Goal: Complete application form

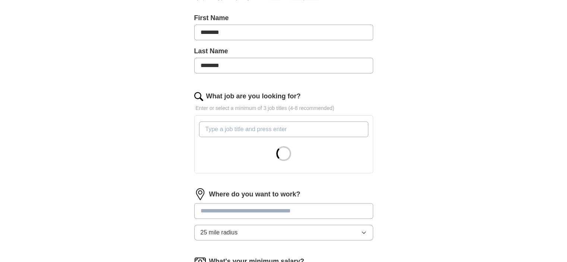
scroll to position [194, 0]
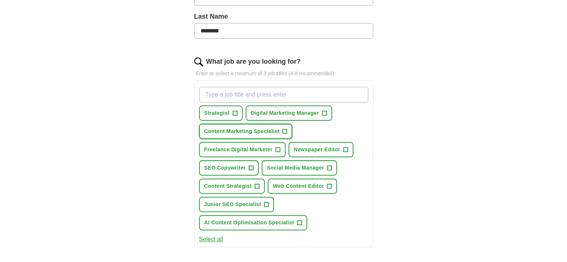
click at [285, 129] on span "+" at bounding box center [285, 132] width 4 height 6
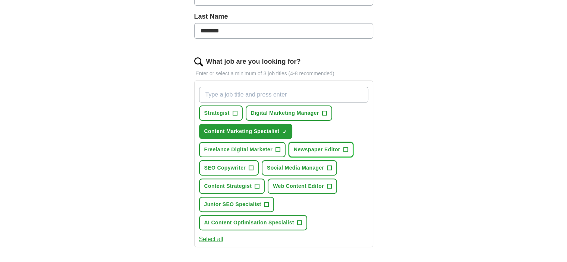
click at [302, 146] on span "Newspaper Editor" at bounding box center [317, 150] width 47 height 8
click at [248, 169] on button "SEO Copywriter +" at bounding box center [229, 167] width 60 height 15
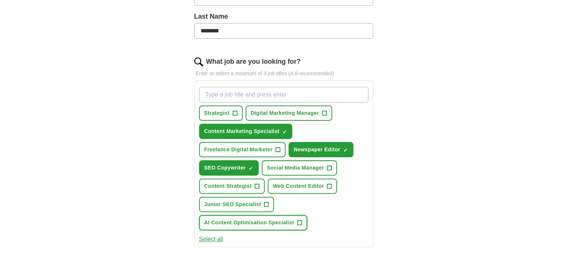
click at [240, 219] on span "AI Content Optimisation Specialist" at bounding box center [249, 223] width 90 height 8
click at [305, 173] on button "Social Media Manager +" at bounding box center [299, 167] width 75 height 15
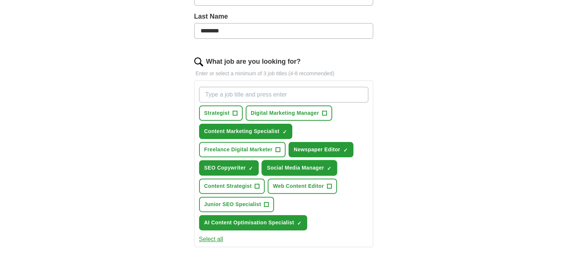
click at [303, 168] on span "Social Media Manager" at bounding box center [295, 168] width 57 height 8
click at [301, 182] on span "Web Content Editor" at bounding box center [298, 186] width 51 height 8
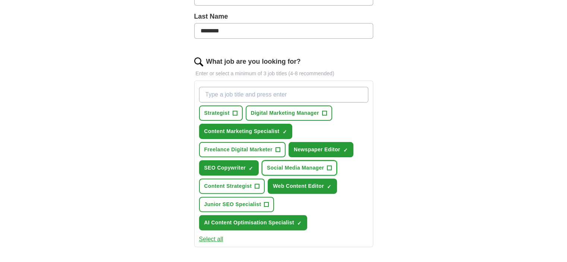
click at [299, 167] on span "Social Media Manager" at bounding box center [295, 168] width 57 height 8
click at [244, 185] on span "Content Strategist" at bounding box center [228, 186] width 48 height 8
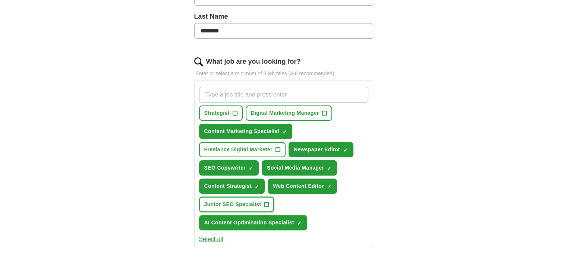
click at [238, 202] on span "Junior SEO Specialist" at bounding box center [232, 205] width 57 height 8
click at [170, 208] on div "Let ApplyIQ do the hard work of searching and applying for jobs. Just tell us w…" at bounding box center [283, 158] width 239 height 575
click at [264, 149] on span "Freelance Digital Marketer" at bounding box center [238, 150] width 68 height 8
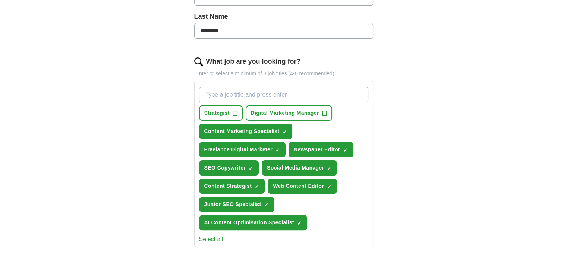
click at [122, 133] on div "ApplyIQ Let ApplyIQ do the hard work of searching and applying for jobs. Just t…" at bounding box center [283, 137] width 477 height 617
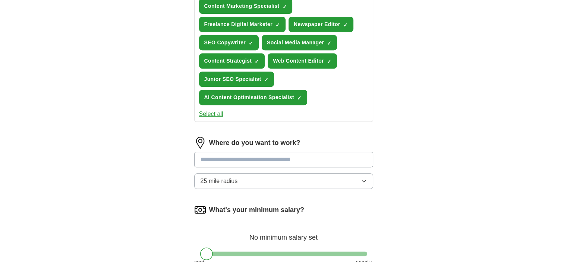
scroll to position [328, 0]
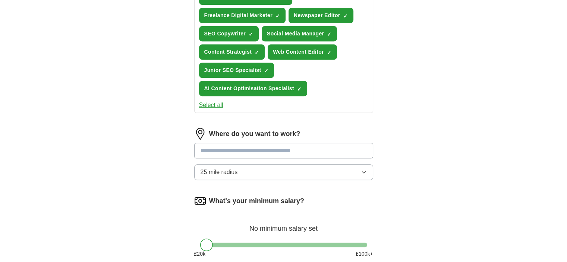
click at [225, 151] on input at bounding box center [283, 151] width 179 height 16
type input "********"
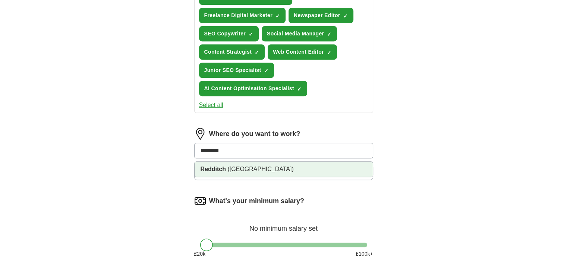
click at [225, 166] on strong "Redditch" at bounding box center [213, 169] width 25 height 6
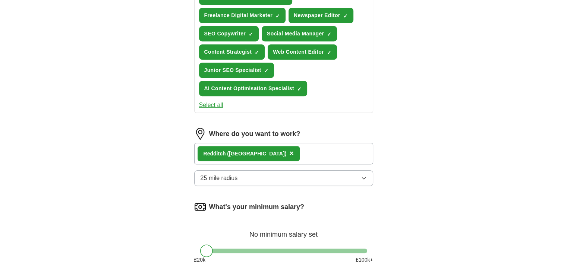
click at [228, 175] on span "25 mile radius" at bounding box center [219, 178] width 37 height 9
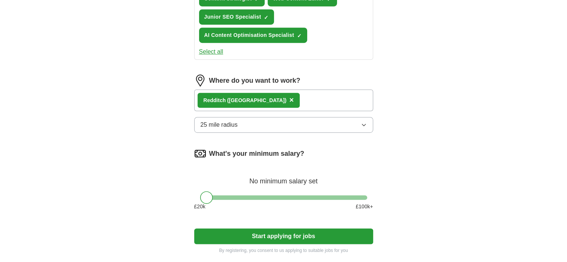
scroll to position [382, 0]
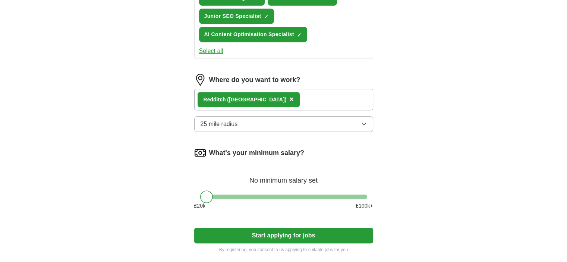
click at [318, 126] on button "25 mile radius" at bounding box center [283, 124] width 179 height 16
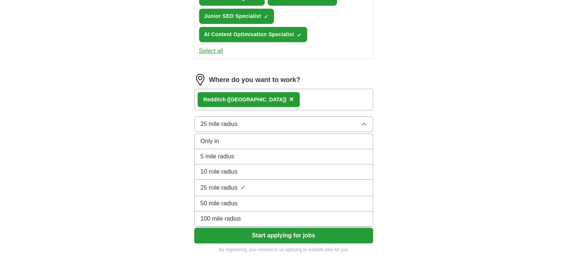
click at [276, 214] on div "100 mile radius" at bounding box center [284, 218] width 166 height 9
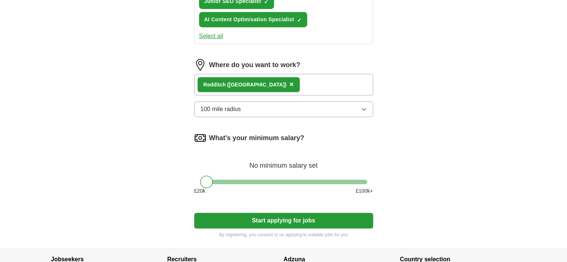
scroll to position [442, 0]
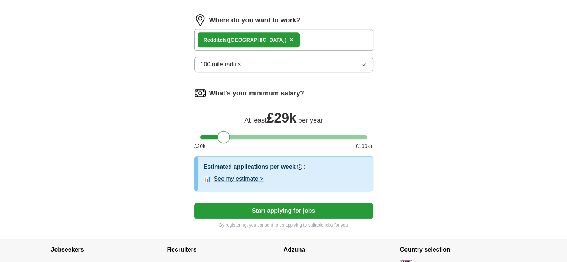
drag, startPoint x: 207, startPoint y: 132, endPoint x: 224, endPoint y: 132, distance: 17.2
click at [224, 132] on div at bounding box center [223, 137] width 13 height 13
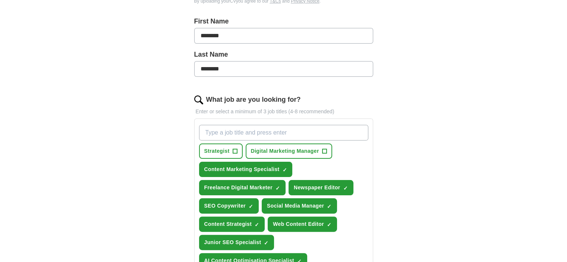
scroll to position [158, 0]
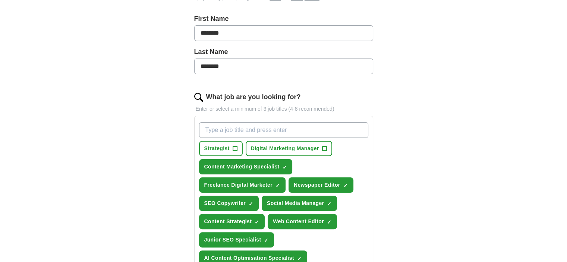
click at [242, 126] on input "What job are you looking for?" at bounding box center [283, 130] width 169 height 16
type input "freelance"
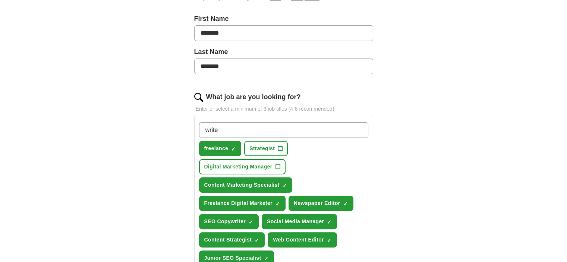
type input "writer"
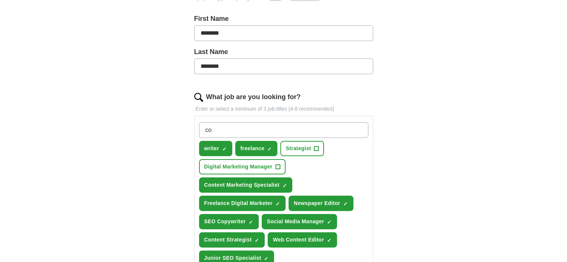
type input "con"
click at [124, 153] on div "ApplyIQ Let ApplyIQ do the hard work of searching and applying for jobs. Just t…" at bounding box center [283, 184] width 477 height 641
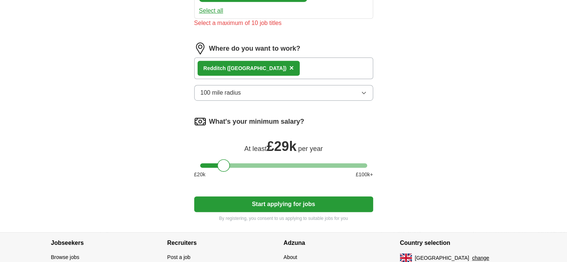
scroll to position [487, 0]
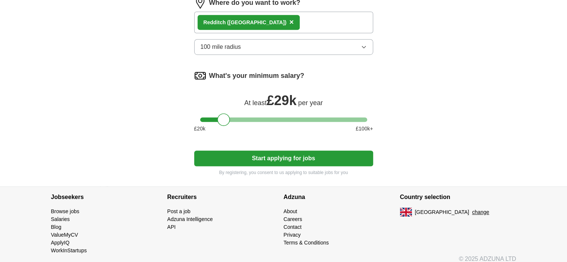
click at [223, 155] on button "Start applying for jobs" at bounding box center [283, 159] width 179 height 16
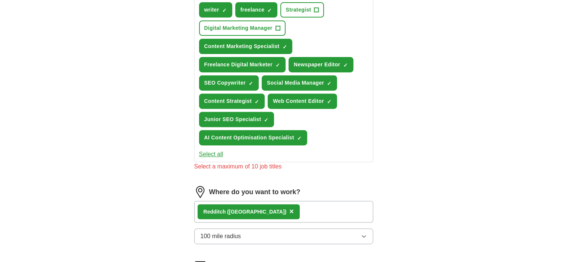
scroll to position [278, 0]
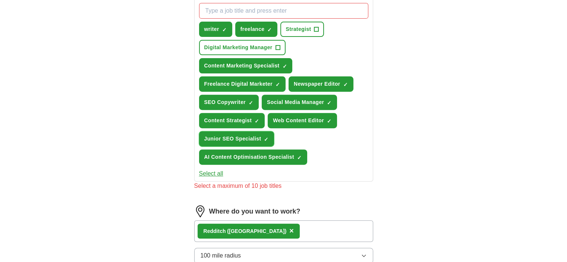
click at [0, 0] on span "×" at bounding box center [0, 0] width 0 height 0
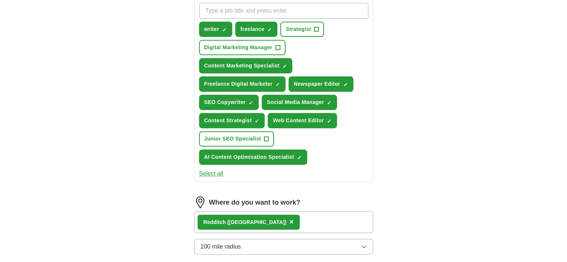
click at [128, 157] on div "ApplyIQ Let ApplyIQ do the hard work of searching and applying for jobs. Just t…" at bounding box center [283, 83] width 477 height 676
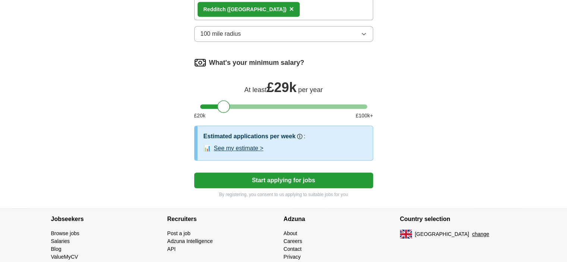
scroll to position [516, 0]
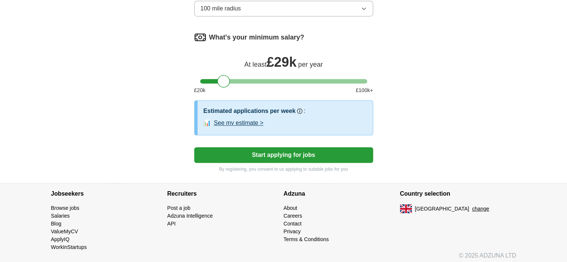
click at [206, 150] on button "Start applying for jobs" at bounding box center [283, 155] width 179 height 16
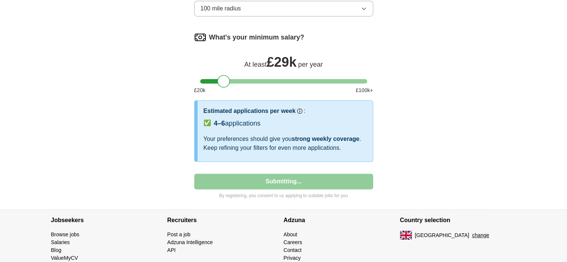
select select "**"
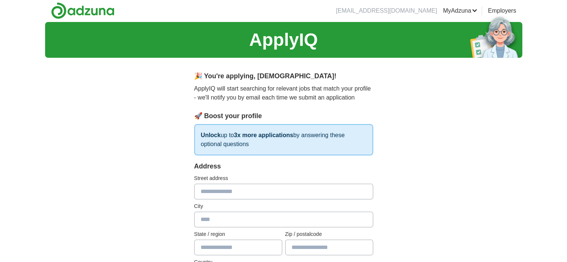
scroll to position [0, 0]
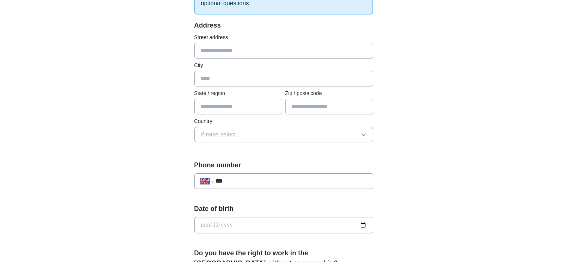
scroll to position [134, 0]
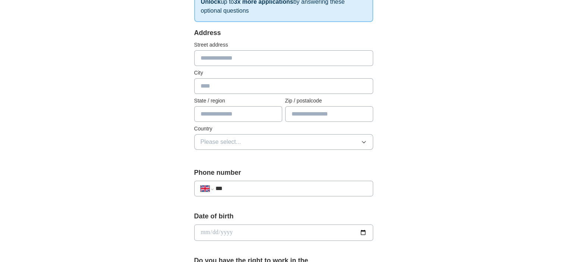
click at [245, 61] on input "text" at bounding box center [283, 58] width 179 height 16
type input "**********"
type input "********"
type input "**********"
type input "*******"
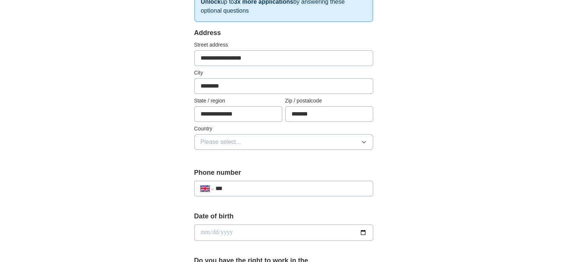
click at [207, 144] on span "Please select..." at bounding box center [221, 142] width 41 height 9
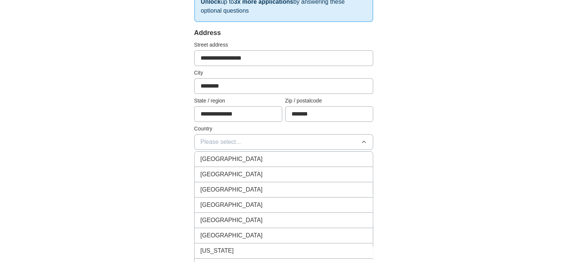
click at [218, 165] on li "[GEOGRAPHIC_DATA]" at bounding box center [284, 159] width 178 height 15
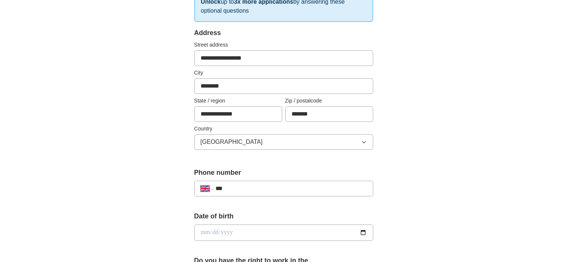
click at [239, 196] on div "**********" at bounding box center [283, 185] width 179 height 35
click at [240, 193] on div "**********" at bounding box center [283, 189] width 179 height 16
click at [240, 189] on input "***" at bounding box center [290, 188] width 151 height 9
type input "**********"
click at [121, 199] on div "**********" at bounding box center [283, 223] width 477 height 669
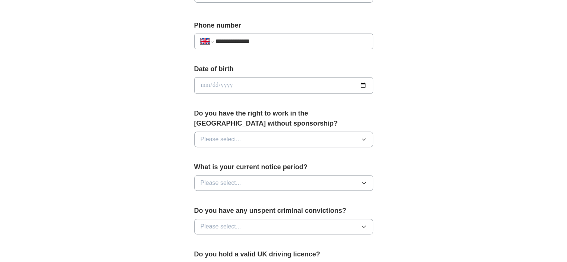
scroll to position [283, 0]
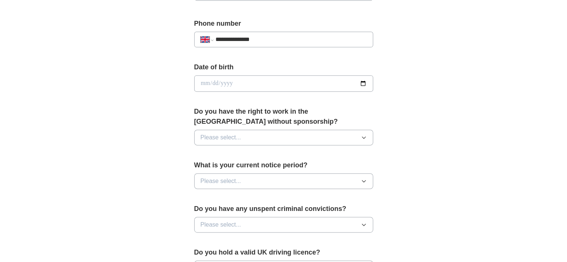
click at [235, 83] on input "date" at bounding box center [283, 83] width 179 height 16
type input "**********"
click at [231, 139] on span "Please select..." at bounding box center [221, 137] width 41 height 9
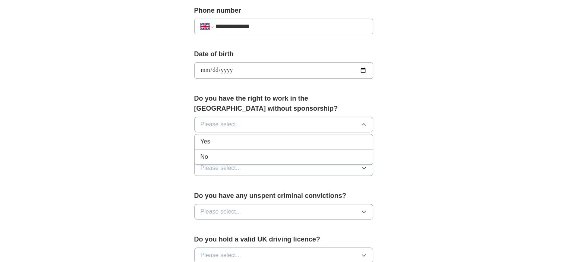
scroll to position [298, 0]
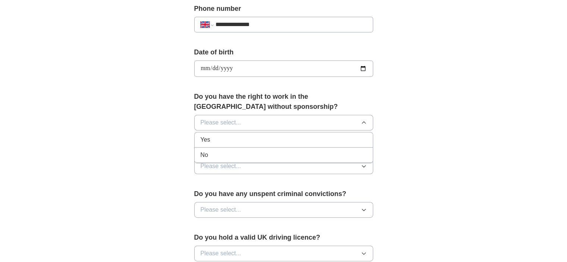
click at [229, 158] on div "No" at bounding box center [284, 155] width 166 height 9
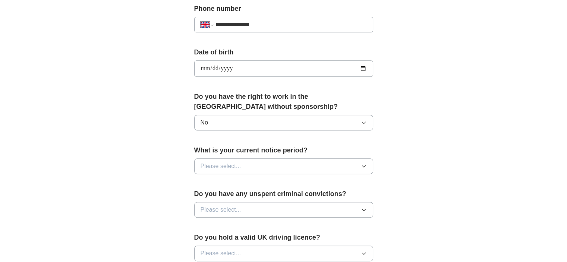
click at [229, 163] on span "Please select..." at bounding box center [221, 166] width 41 height 9
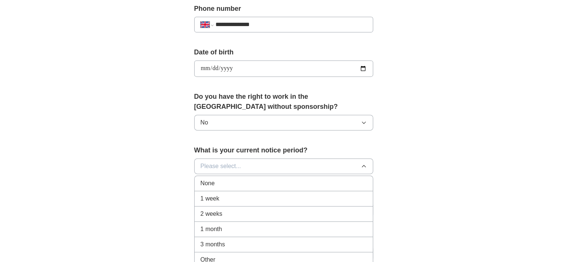
click at [218, 214] on span "2 weeks" at bounding box center [212, 214] width 22 height 9
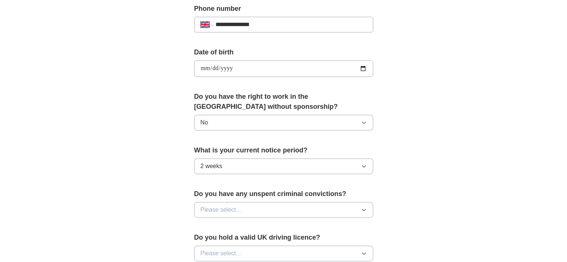
click at [125, 208] on div "**********" at bounding box center [283, 58] width 477 height 669
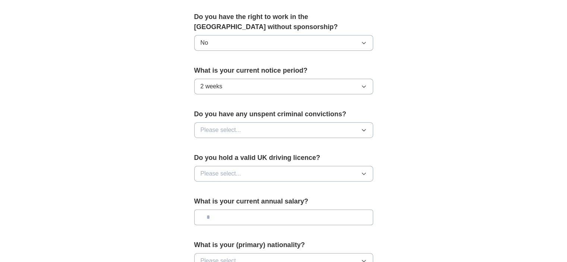
scroll to position [403, 0]
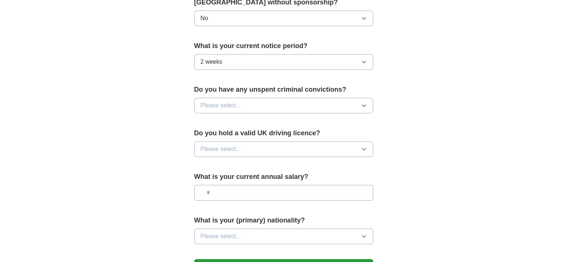
click at [225, 108] on span "Please select..." at bounding box center [221, 105] width 41 height 9
click at [222, 134] on div "No" at bounding box center [284, 137] width 166 height 9
click at [223, 142] on button "Please select..." at bounding box center [283, 149] width 179 height 16
click at [222, 162] on div "Yes" at bounding box center [284, 166] width 166 height 9
click at [228, 186] on input "text" at bounding box center [283, 193] width 179 height 16
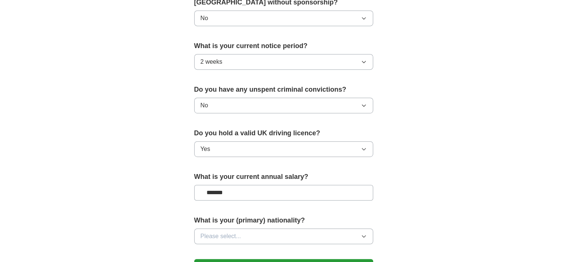
type input "*******"
click at [235, 234] on span "Please select..." at bounding box center [221, 236] width 41 height 9
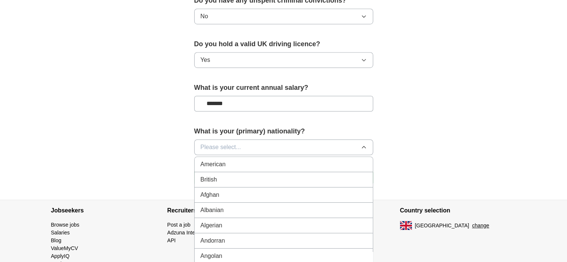
scroll to position [522, 0]
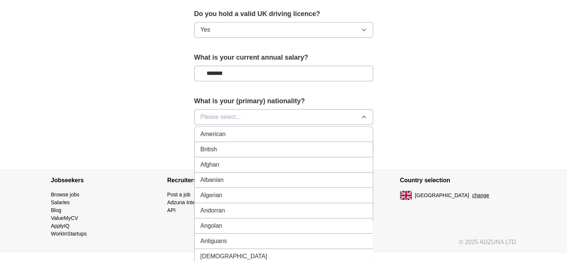
click at [234, 113] on span "Please select..." at bounding box center [221, 117] width 41 height 9
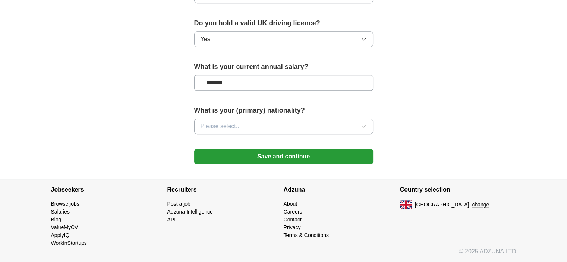
scroll to position [510, 0]
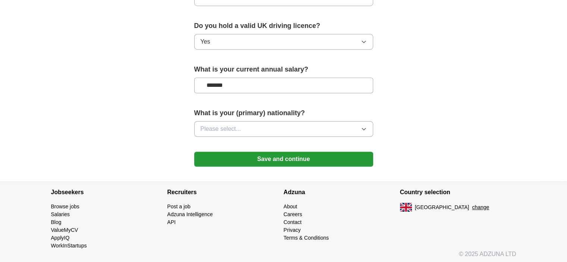
click at [234, 125] on span "Please select..." at bounding box center [221, 129] width 41 height 9
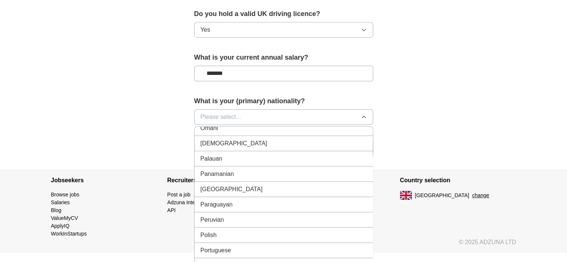
scroll to position [2048, 0]
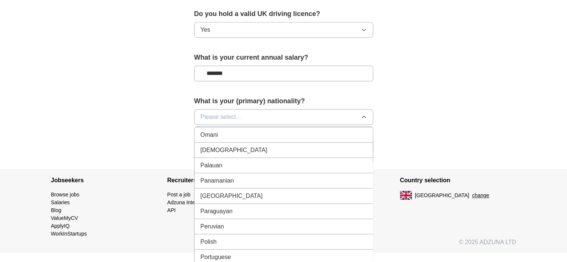
click at [251, 145] on div "[DEMOGRAPHIC_DATA]" at bounding box center [284, 149] width 166 height 9
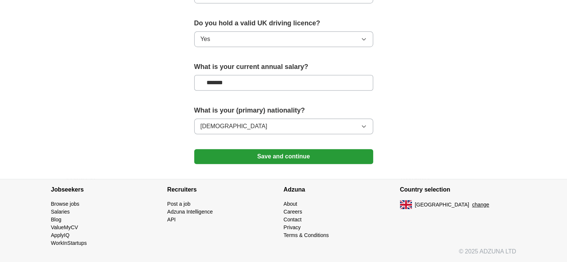
scroll to position [510, 0]
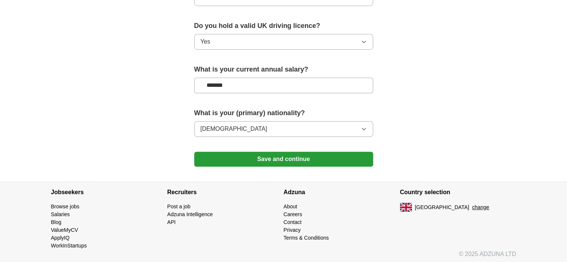
click at [254, 157] on button "Save and continue" at bounding box center [283, 159] width 179 height 15
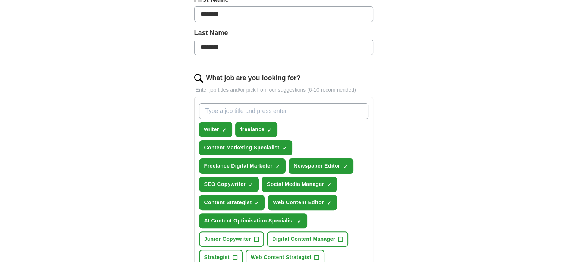
scroll to position [179, 0]
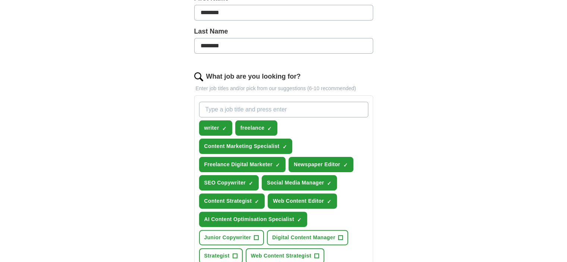
click at [216, 110] on input "What job are you looking for?" at bounding box center [283, 110] width 169 height 16
type input "Copywriter"
click at [0, 0] on span "×" at bounding box center [0, 0] width 0 height 0
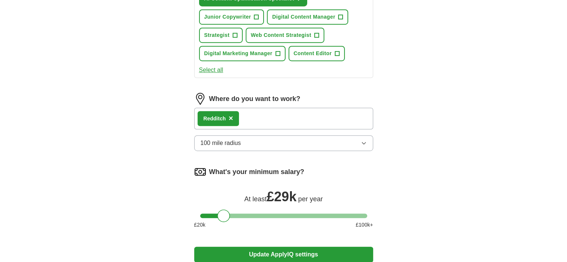
scroll to position [450, 0]
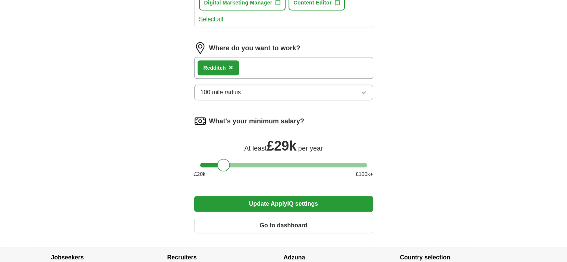
click at [319, 204] on button "Update ApplyIQ settings" at bounding box center [283, 204] width 179 height 16
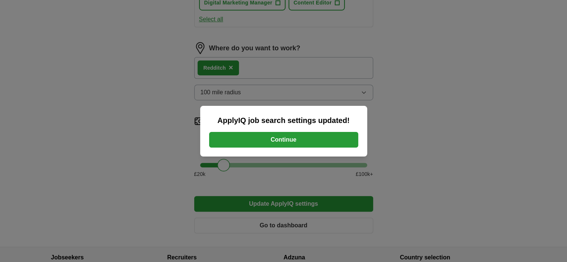
click at [304, 147] on button "Continue" at bounding box center [283, 140] width 149 height 16
